Goal: Register for event/course

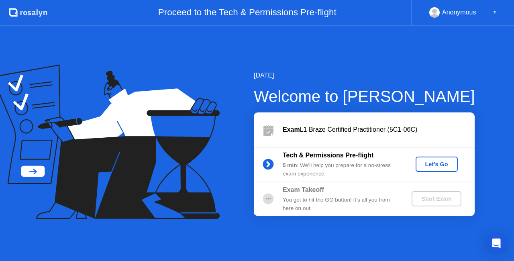
click at [431, 164] on div "Let's Go" at bounding box center [437, 164] width 36 height 6
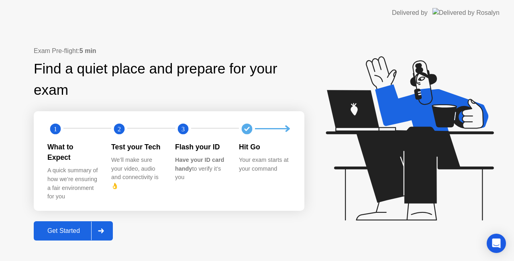
click at [86, 227] on div "Get Started" at bounding box center [63, 230] width 55 height 7
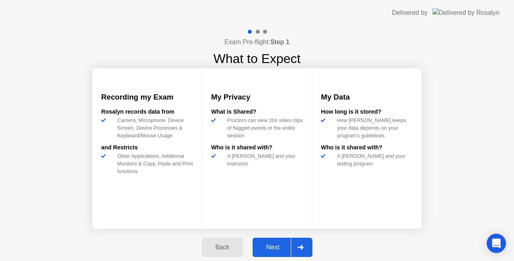
click at [279, 247] on div "Next" at bounding box center [273, 247] width 36 height 7
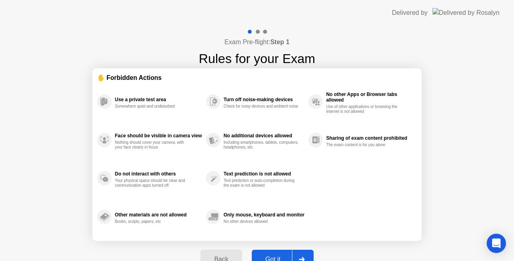
click at [276, 253] on button "Got it" at bounding box center [283, 259] width 62 height 19
select select "**********"
select select "*******"
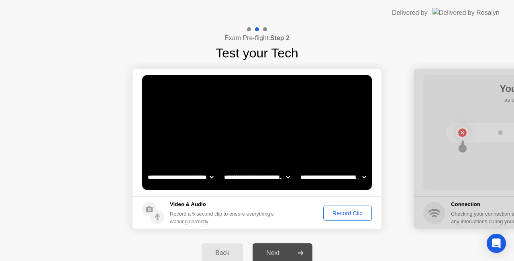
click at [334, 212] on div "Record Clip" at bounding box center [347, 213] width 43 height 6
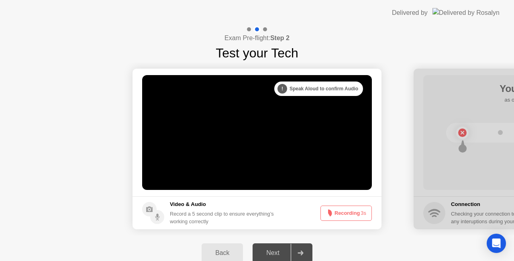
click at [367, 210] on button "Recording 3s" at bounding box center [345, 213] width 51 height 15
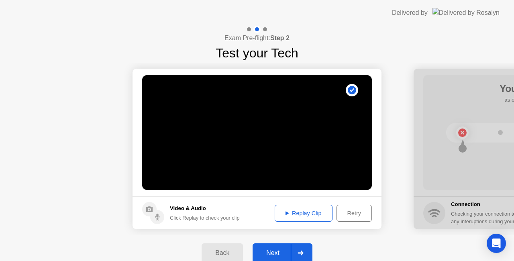
click at [303, 212] on div "Replay Clip" at bounding box center [303, 213] width 52 height 6
click at [275, 253] on div "Next" at bounding box center [273, 252] width 36 height 7
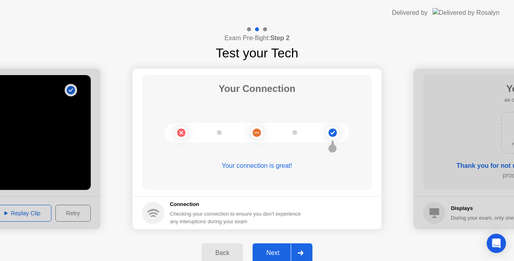
click at [280, 250] on div "Next" at bounding box center [273, 252] width 36 height 7
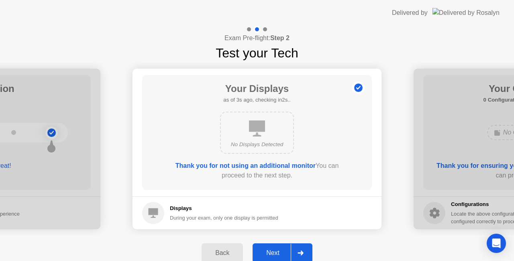
click at [281, 250] on div "Next" at bounding box center [273, 252] width 36 height 7
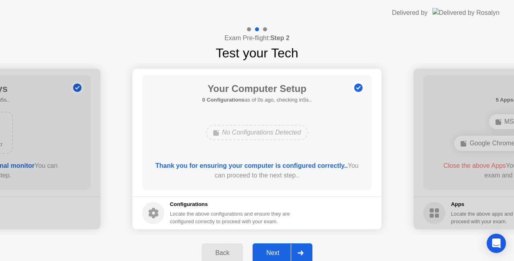
click at [281, 250] on div "Next" at bounding box center [273, 252] width 36 height 7
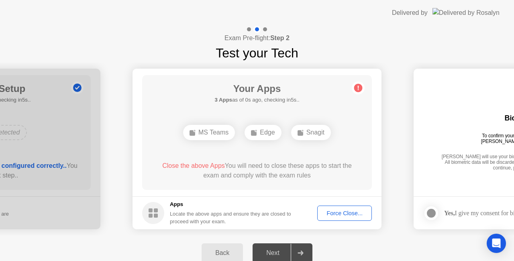
click at [340, 214] on div "Force Close..." at bounding box center [344, 213] width 49 height 6
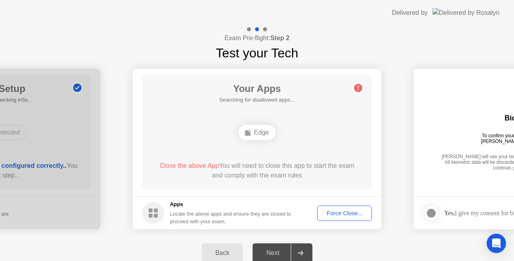
click at [342, 213] on div "Force Close..." at bounding box center [344, 213] width 49 height 6
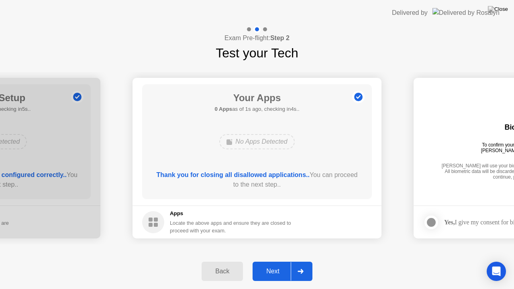
click at [275, 261] on button "Next" at bounding box center [283, 271] width 60 height 19
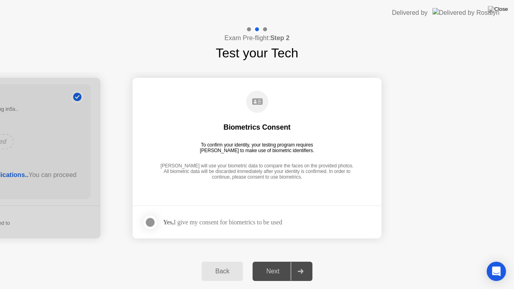
click at [153, 220] on div at bounding box center [150, 223] width 10 height 10
click at [284, 261] on div "Next" at bounding box center [273, 271] width 36 height 7
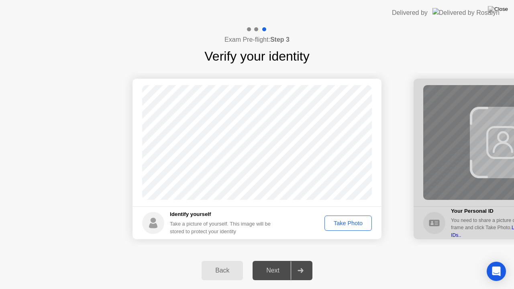
click at [364, 222] on div "Take Photo" at bounding box center [348, 223] width 42 height 6
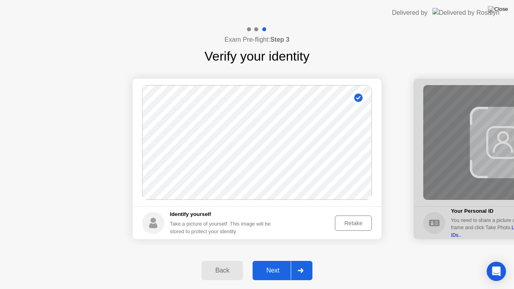
click at [273, 261] on button "Next" at bounding box center [283, 270] width 60 height 19
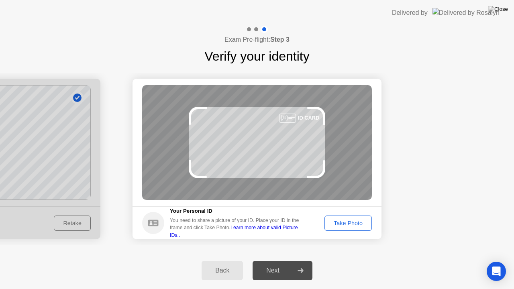
click at [358, 226] on div "Take Photo" at bounding box center [348, 223] width 42 height 6
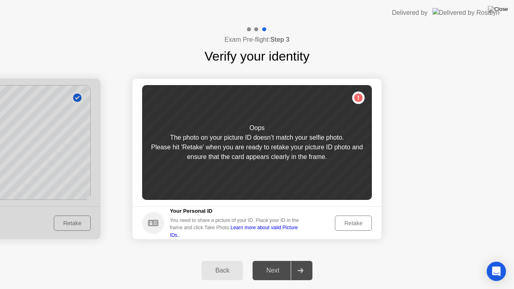
click at [354, 222] on div "Retake" at bounding box center [353, 223] width 31 height 6
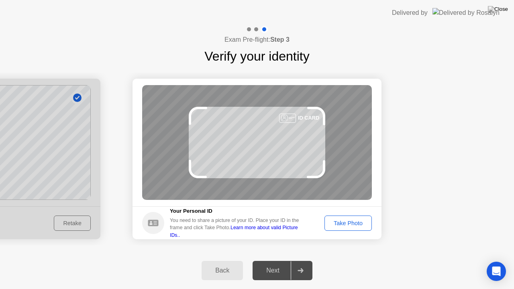
click at [356, 224] on div "Take Photo" at bounding box center [348, 223] width 42 height 6
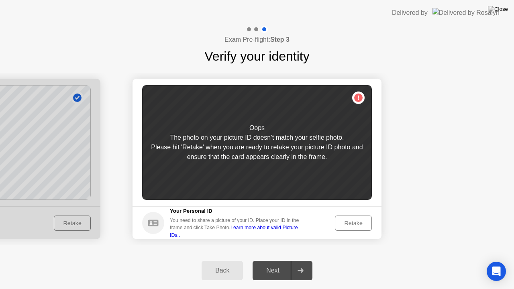
click at [231, 261] on button "Back" at bounding box center [222, 270] width 41 height 19
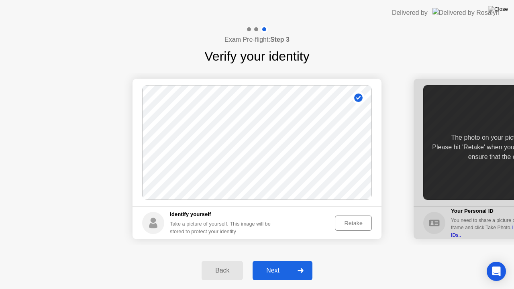
click at [340, 222] on div "Retake" at bounding box center [353, 223] width 31 height 6
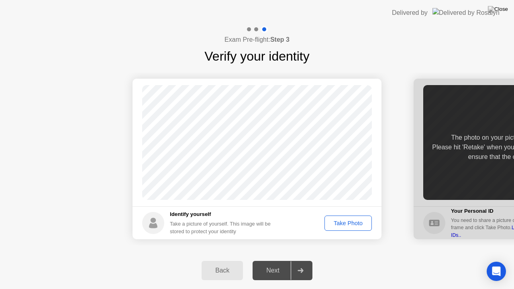
click at [336, 222] on div "Take Photo" at bounding box center [348, 223] width 42 height 6
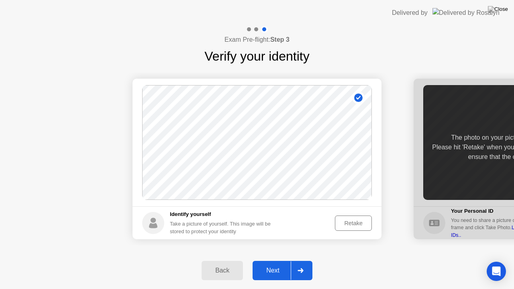
click at [284, 261] on div "Next" at bounding box center [273, 270] width 36 height 7
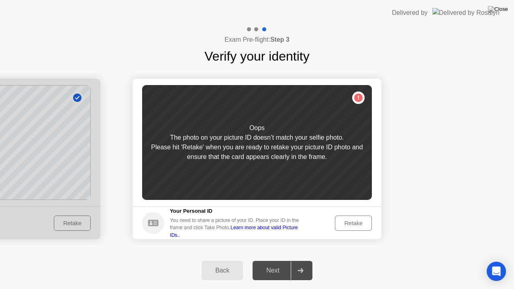
click at [349, 225] on div "Retake" at bounding box center [353, 223] width 31 height 6
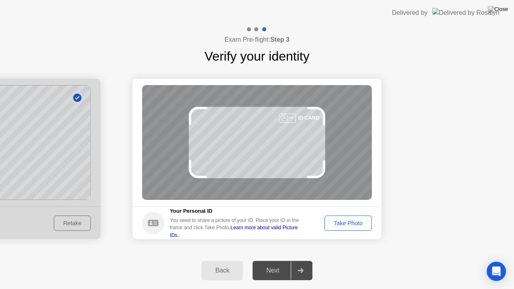
click at [354, 229] on button "Take Photo" at bounding box center [347, 223] width 47 height 15
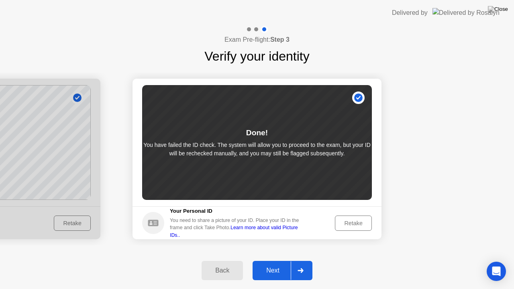
click at [272, 261] on div "Next" at bounding box center [273, 270] width 36 height 7
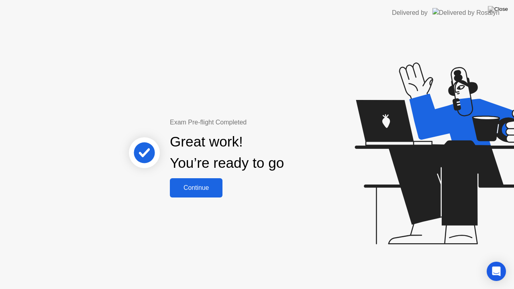
click at [197, 193] on button "Continue" at bounding box center [196, 187] width 53 height 19
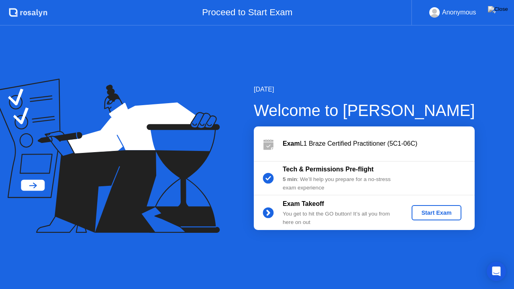
click at [426, 212] on div "Start Exam" at bounding box center [436, 213] width 43 height 6
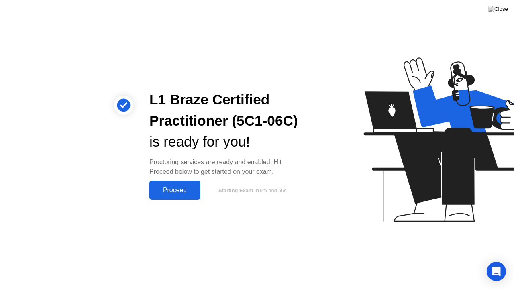
click at [193, 194] on div "Proceed" at bounding box center [175, 190] width 46 height 7
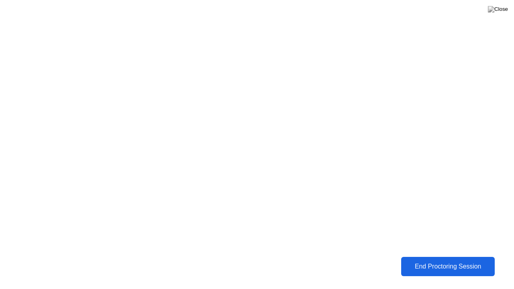
click at [448, 261] on div "End Proctoring Session" at bounding box center [447, 266] width 89 height 7
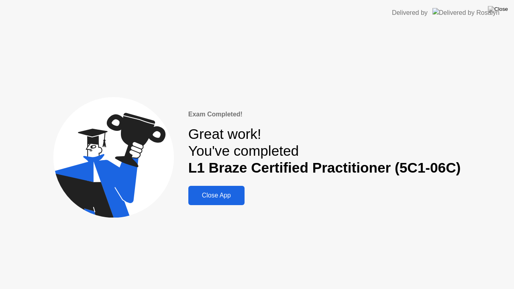
click at [231, 199] on div "Close App" at bounding box center [216, 195] width 51 height 7
